Goal: Navigation & Orientation: Find specific page/section

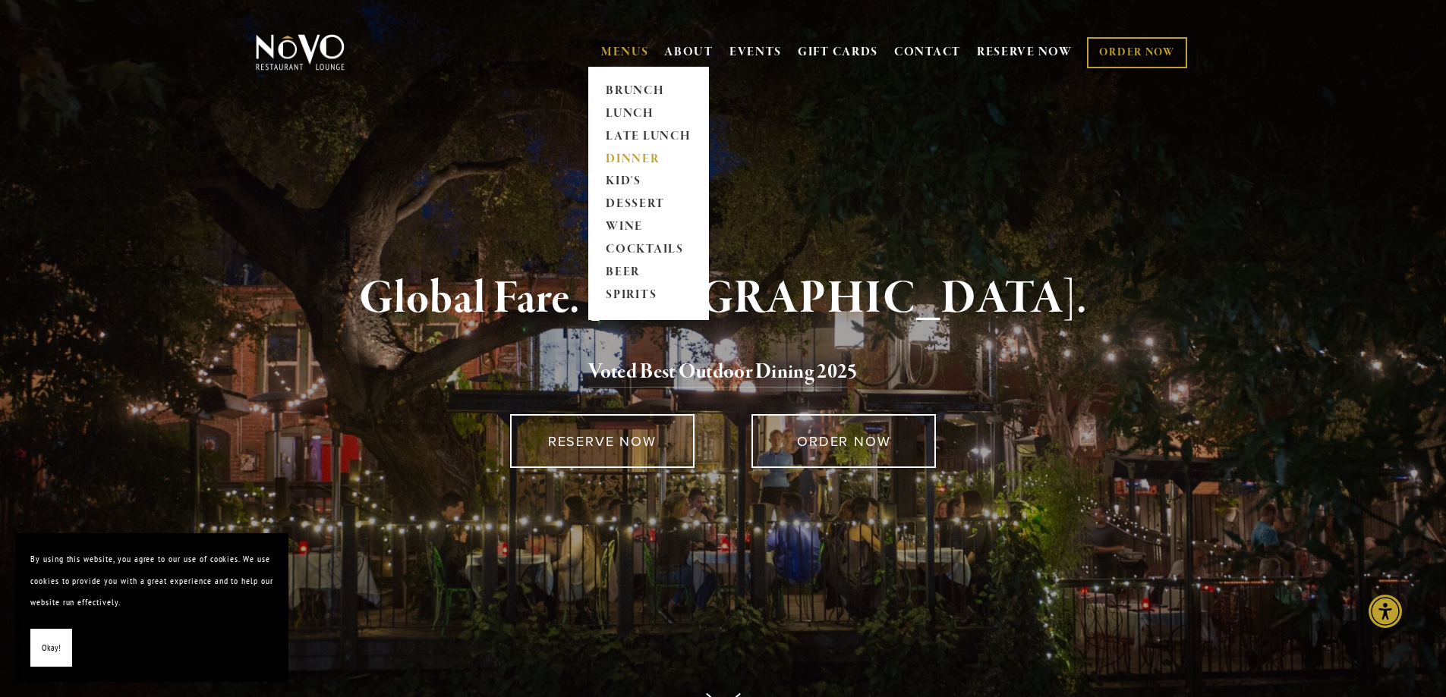
click at [641, 160] on link "DINNER" at bounding box center [648, 159] width 95 height 23
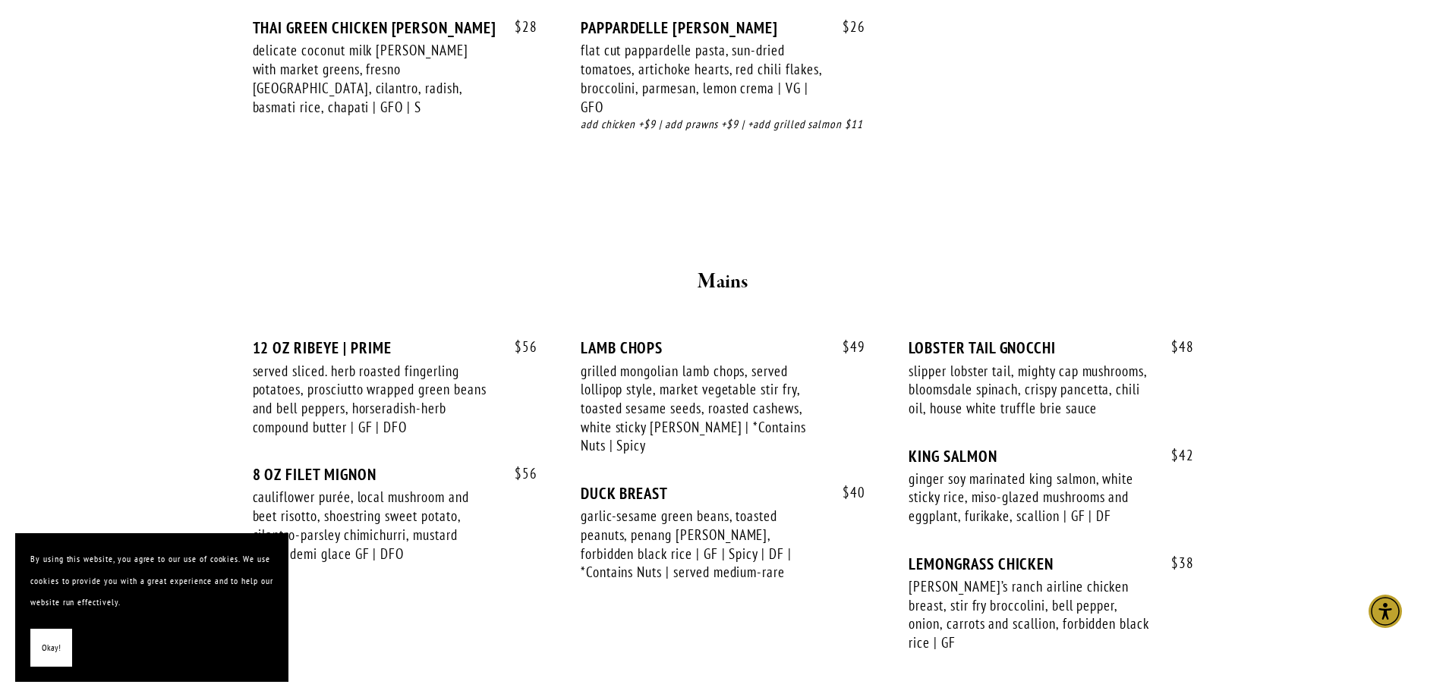
scroll to position [2353, 0]
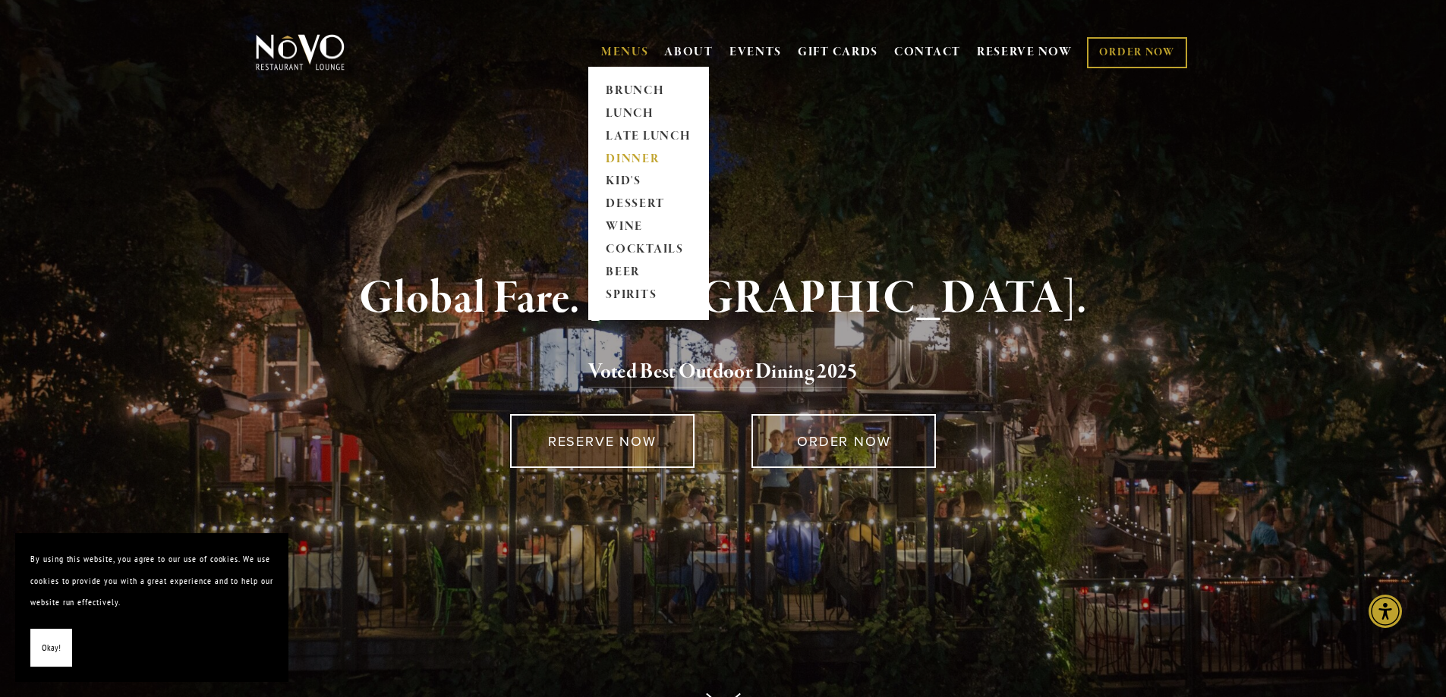
click at [643, 152] on link "DINNER" at bounding box center [648, 159] width 95 height 23
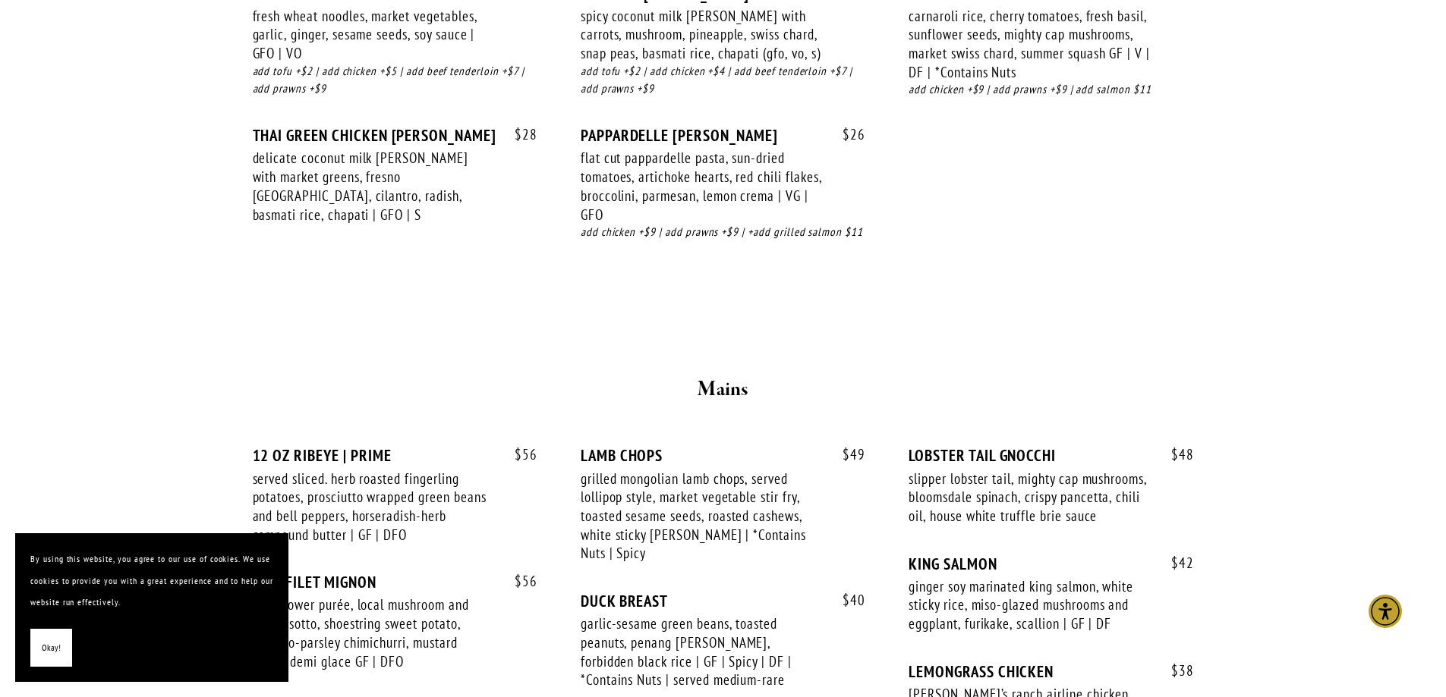
scroll to position [2201, 0]
